Goal: Find specific page/section

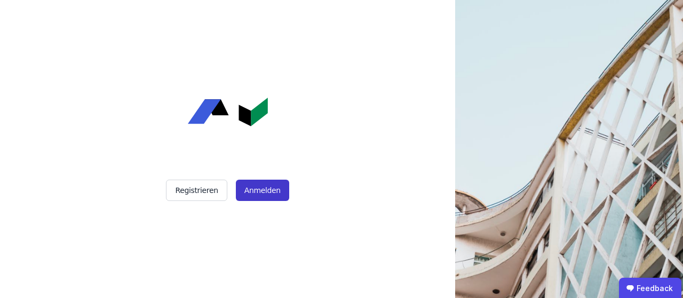
click at [276, 194] on button "Anmelden" at bounding box center [262, 190] width 53 height 21
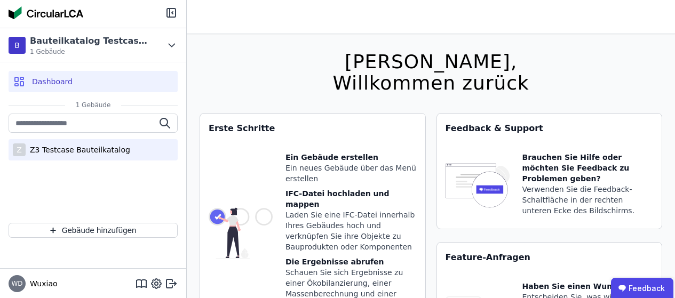
click at [87, 160] on div "Z Z3 Testcase Bauteilkatalog" at bounding box center [93, 149] width 169 height 21
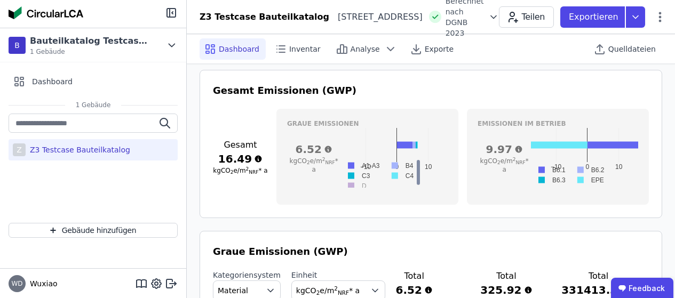
scroll to position [397, 0]
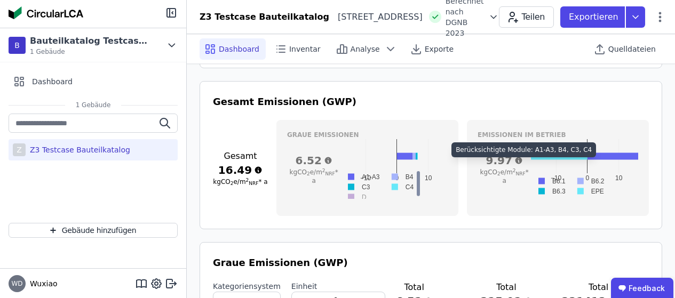
click at [517, 164] on icon at bounding box center [518, 160] width 7 height 7
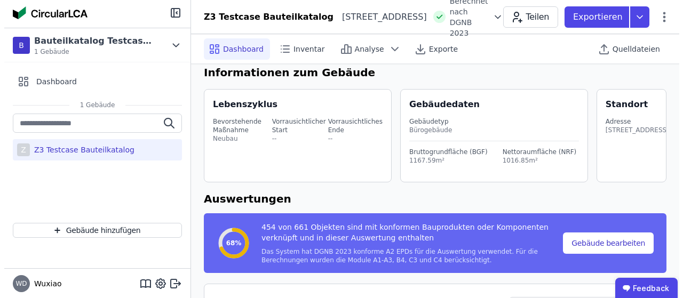
scroll to position [6, 0]
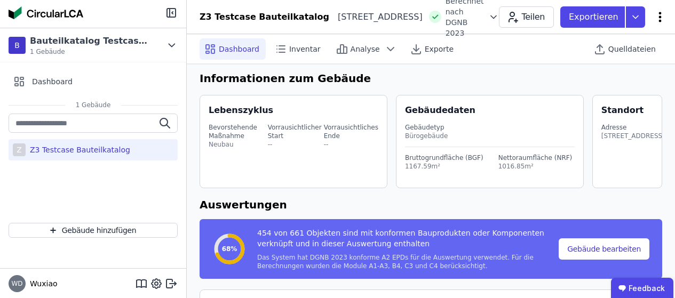
click at [662, 12] on icon at bounding box center [660, 17] width 13 height 13
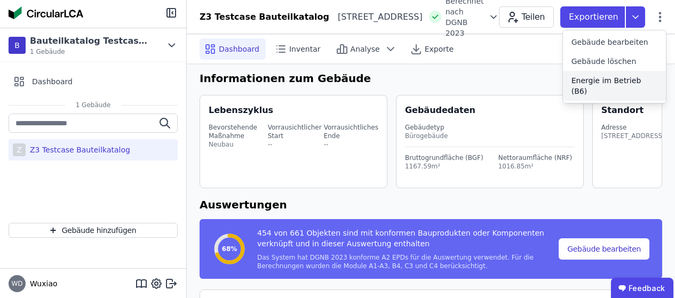
click at [621, 78] on span "Energie im Betrieb (B6)" at bounding box center [615, 85] width 86 height 21
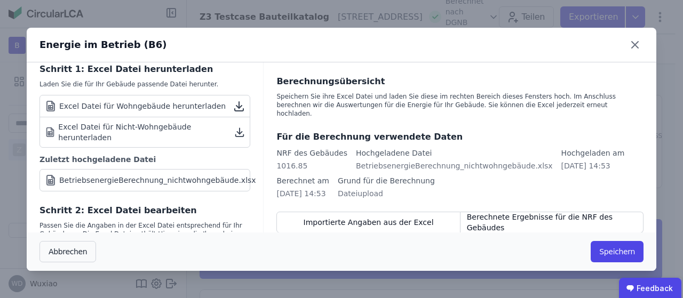
scroll to position [10, 0]
